Goal: Transaction & Acquisition: Purchase product/service

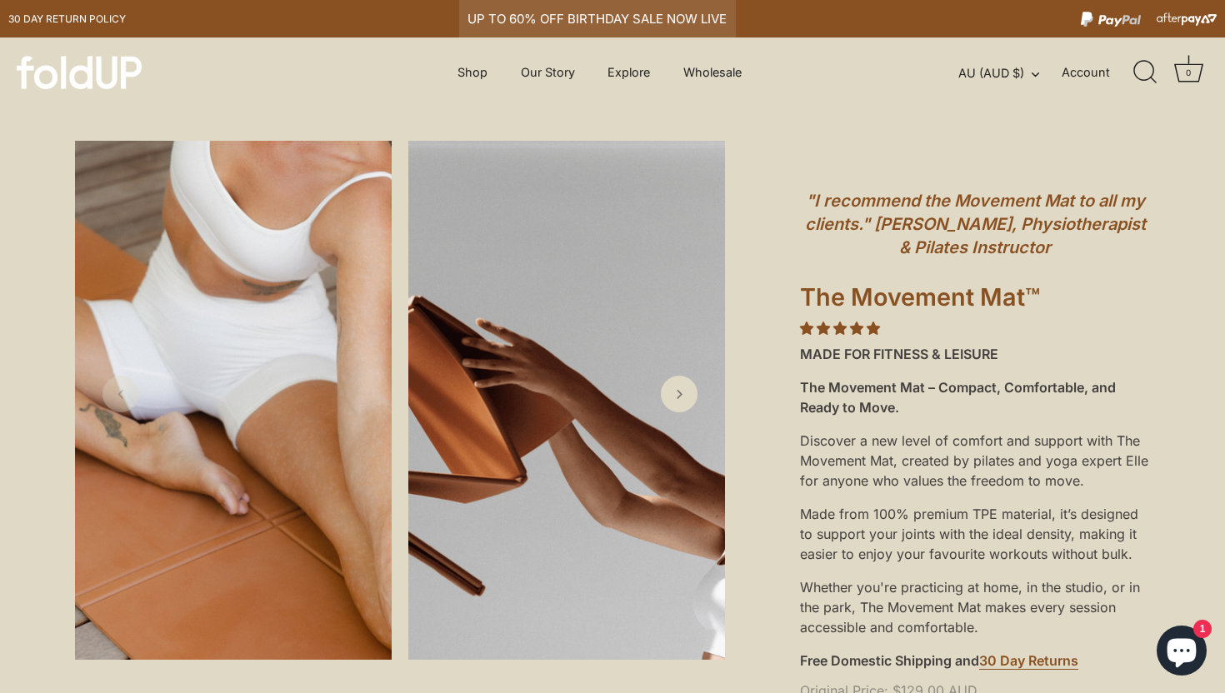
click at [586, 25] on div "UP TO 60% OFF BIRTHDAY SALE NOW LIVE" at bounding box center [597, 18] width 277 height 37
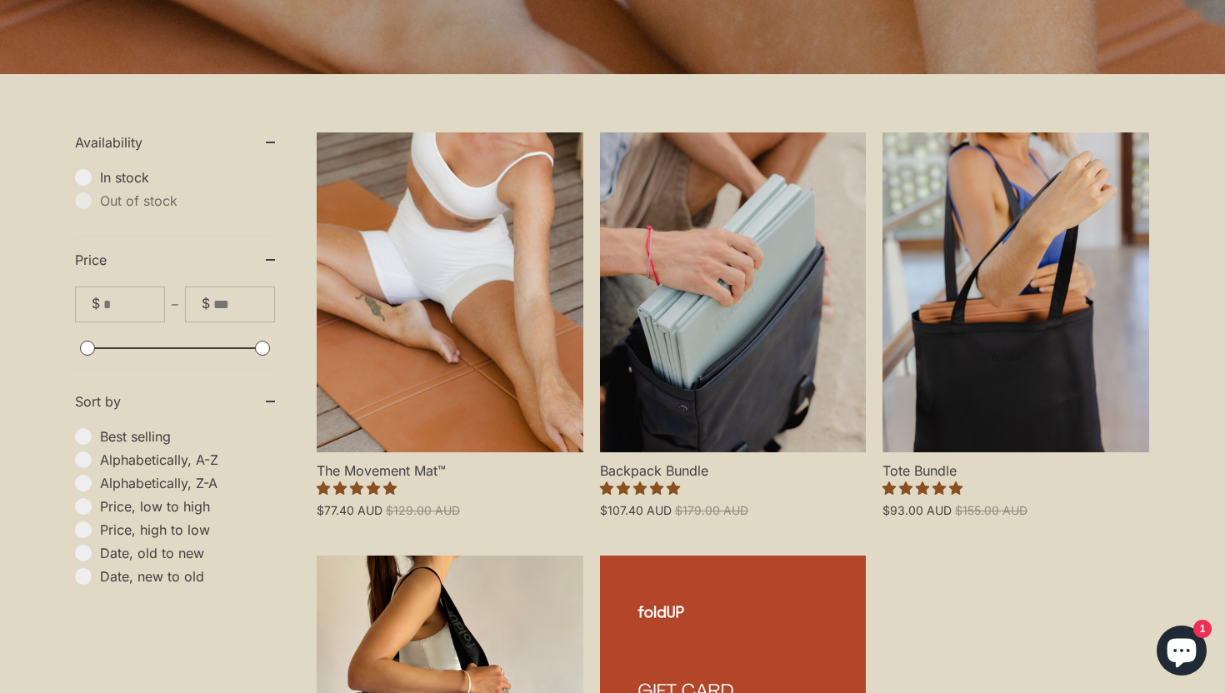
scroll to position [363, 0]
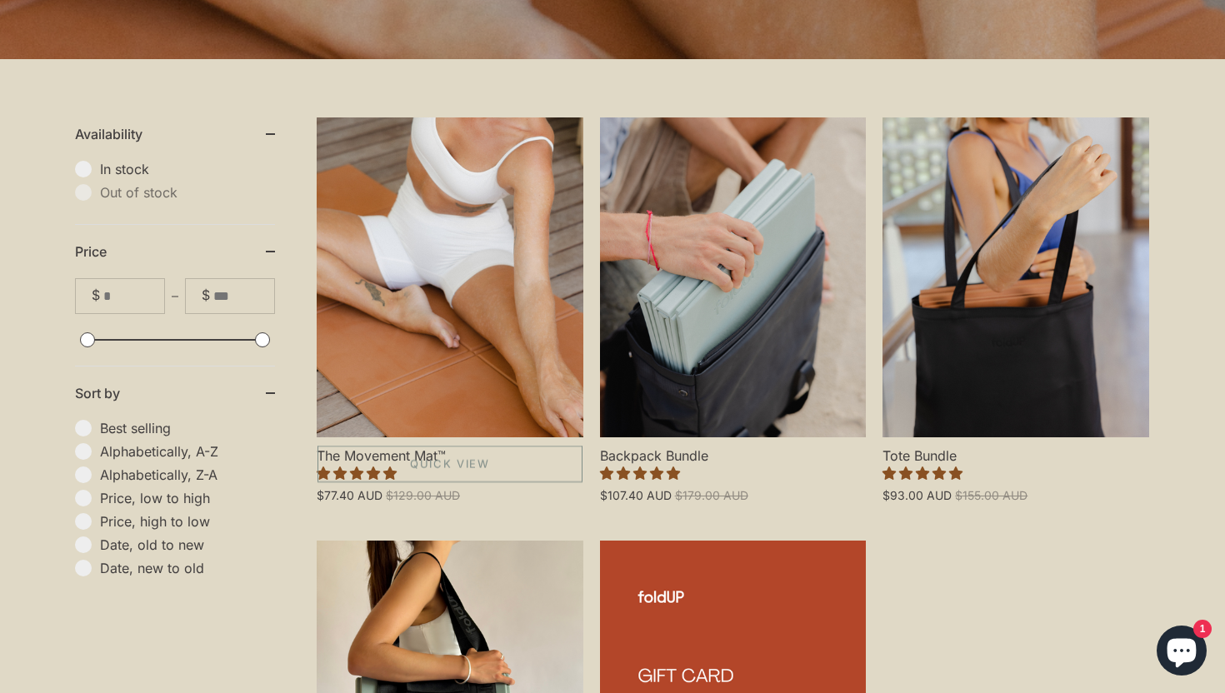
click at [457, 344] on link "The Movement Mat™" at bounding box center [450, 277] width 267 height 320
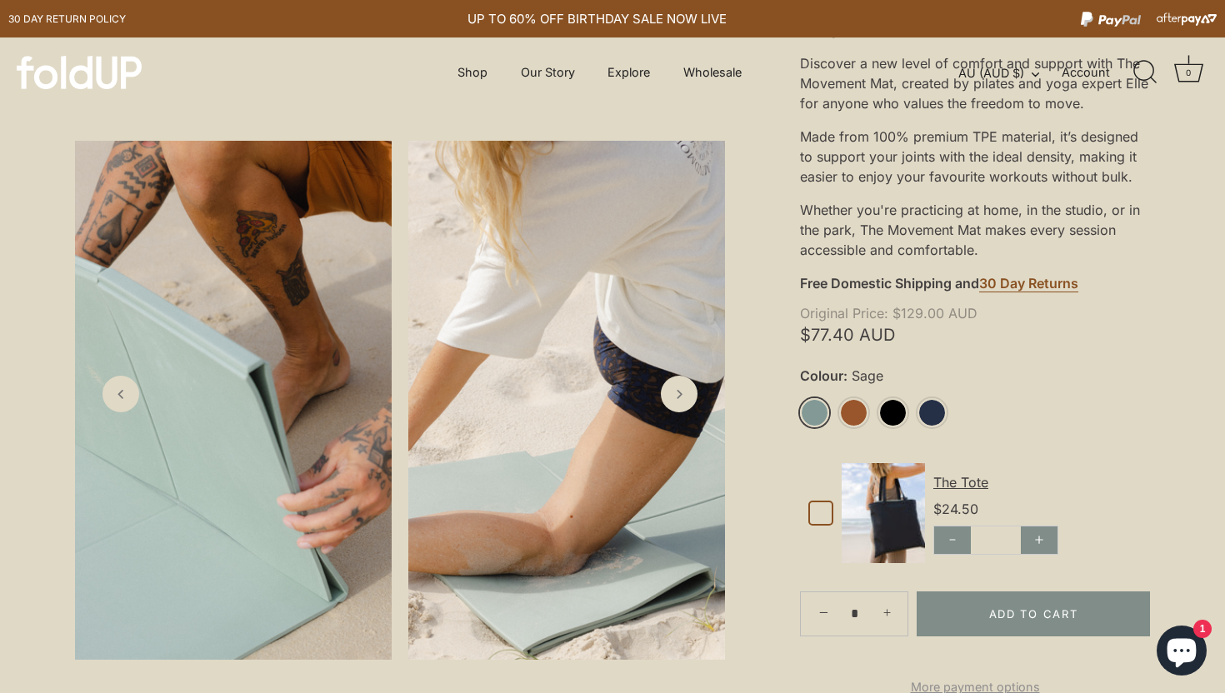
scroll to position [470, 0]
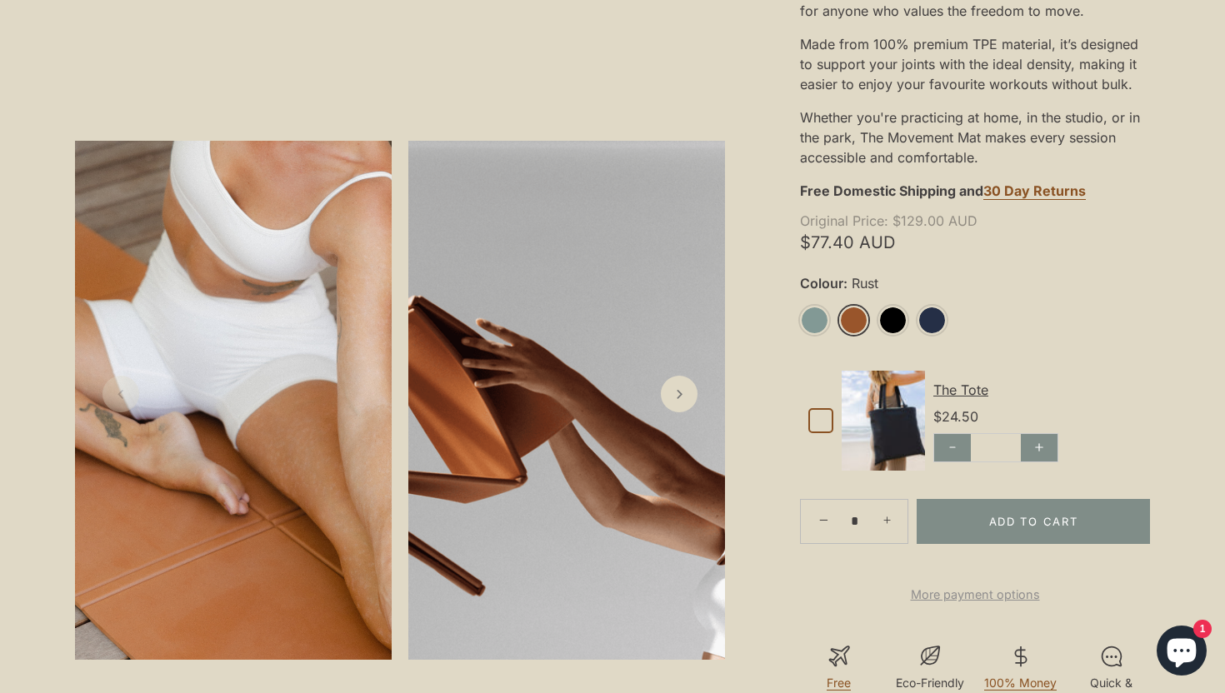
click at [853, 326] on link "Rust" at bounding box center [853, 320] width 29 height 29
click at [851, 336] on li "Rust" at bounding box center [858, 321] width 39 height 31
click at [853, 314] on link "Rust" at bounding box center [853, 320] width 29 height 29
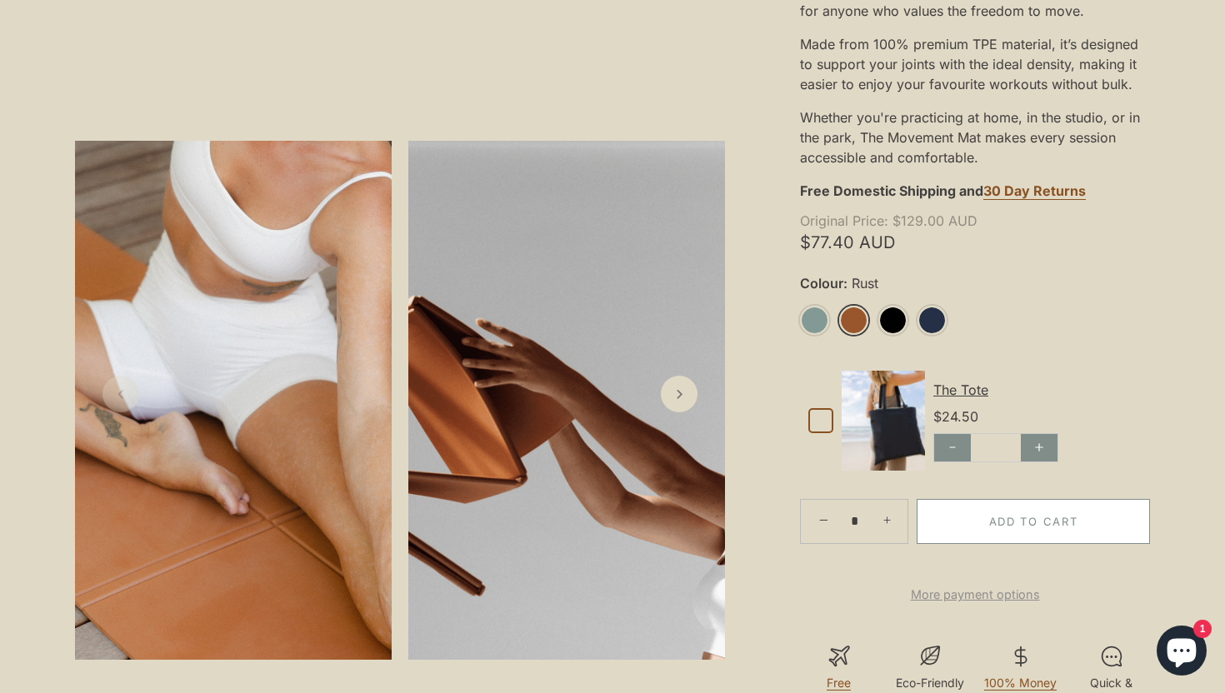
click at [981, 519] on button "Add to Cart" at bounding box center [1032, 521] width 233 height 45
